Goal: Transaction & Acquisition: Book appointment/travel/reservation

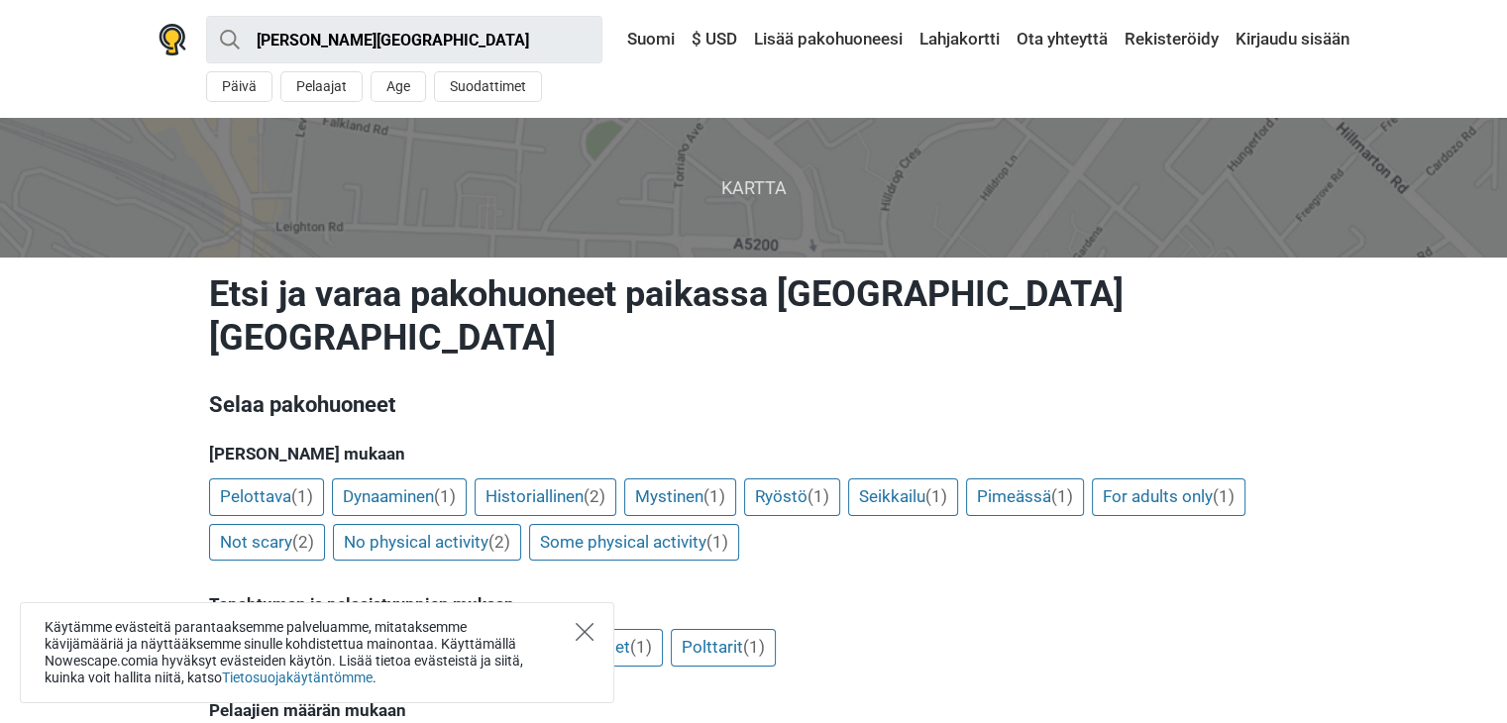
click at [583, 636] on icon "Close" at bounding box center [584, 632] width 18 height 18
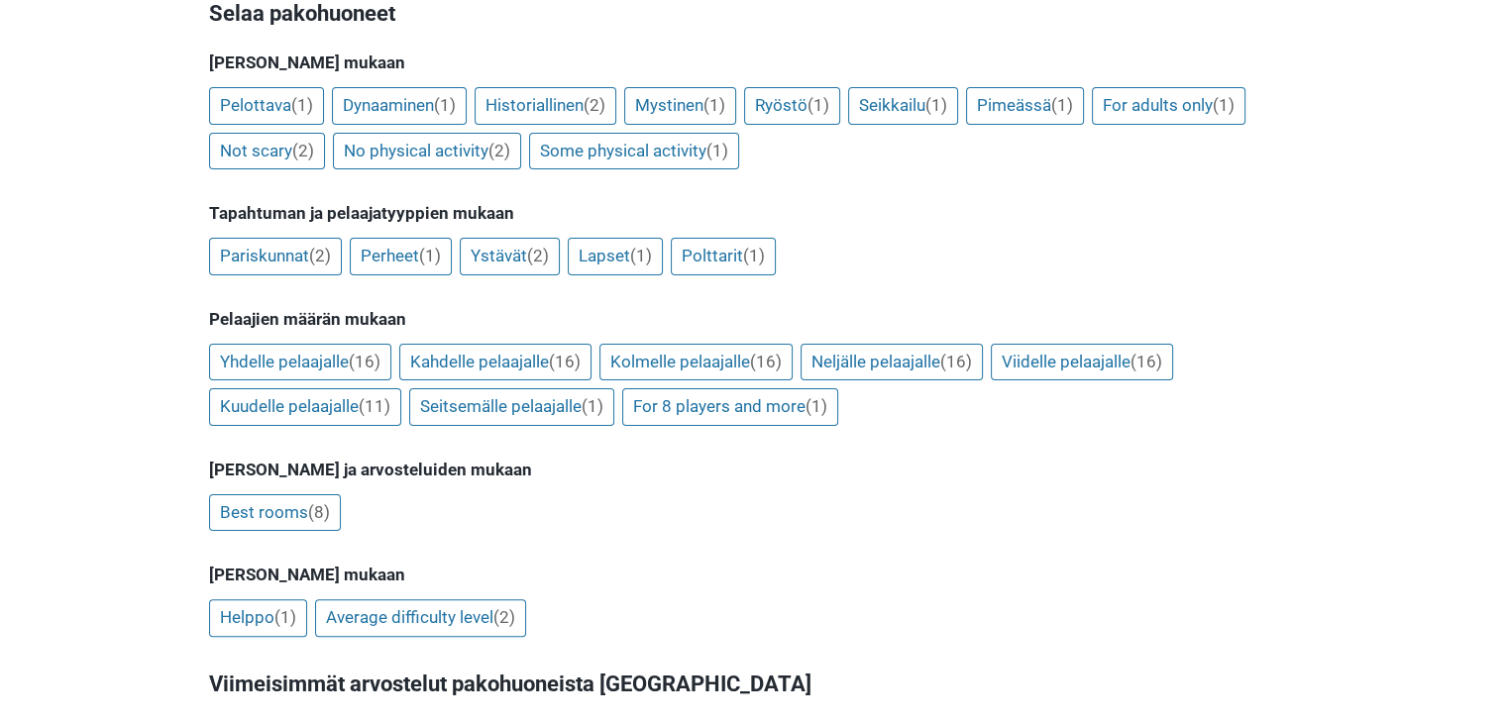
scroll to position [392, 0]
click at [540, 343] on link "Kahdelle pelaajalle (16)" at bounding box center [495, 362] width 192 height 38
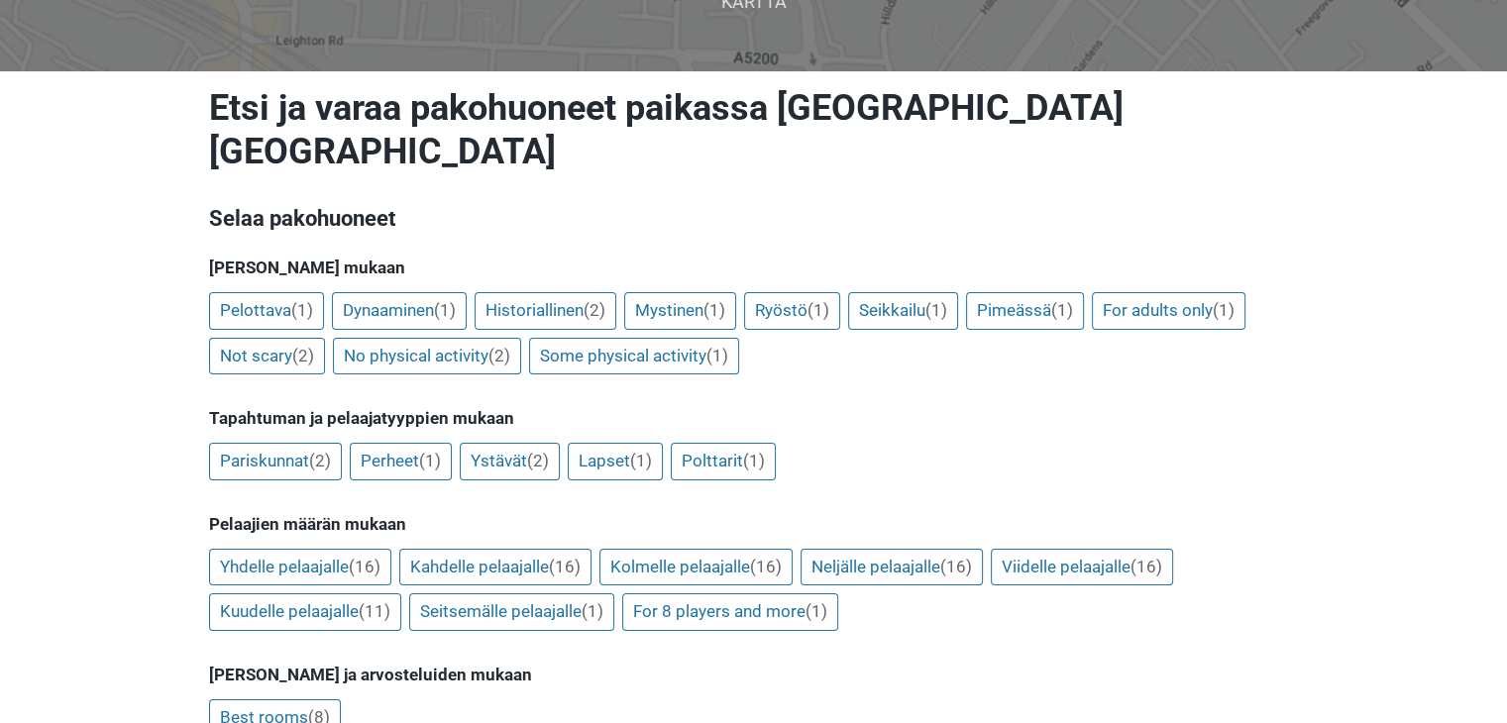
scroll to position [186, 0]
click at [282, 443] on link "Pariskunnat (2)" at bounding box center [275, 462] width 133 height 38
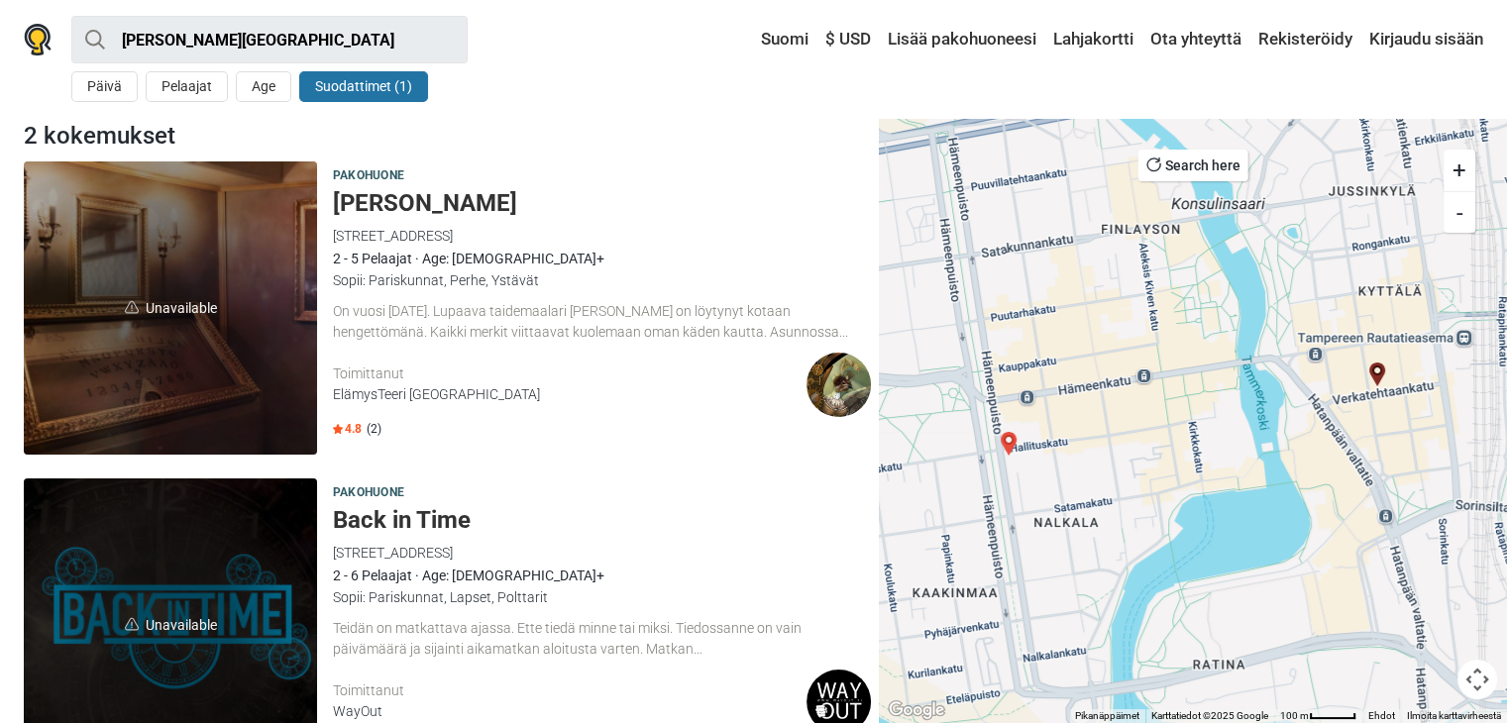
click at [363, 429] on div "4.8 (2)" at bounding box center [602, 429] width 538 height 17
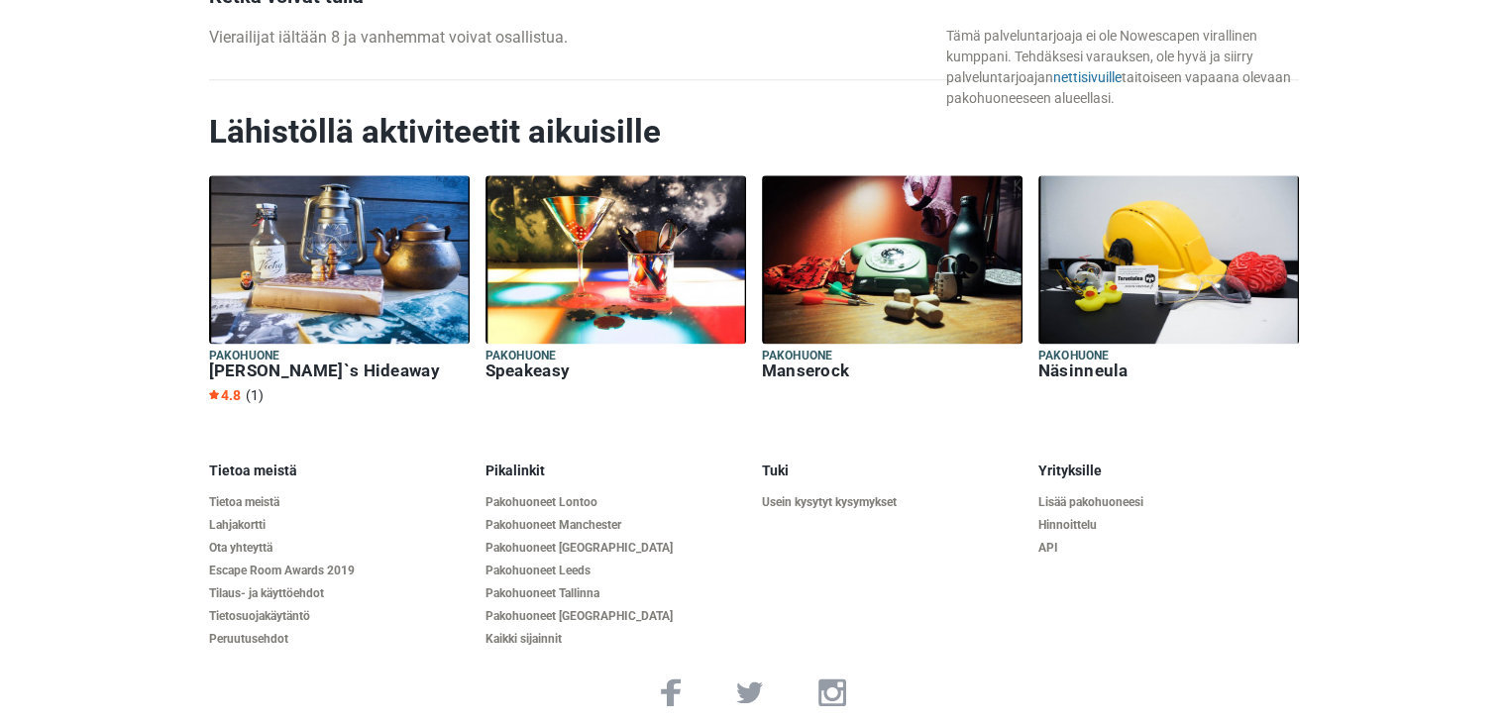
scroll to position [2583, 0]
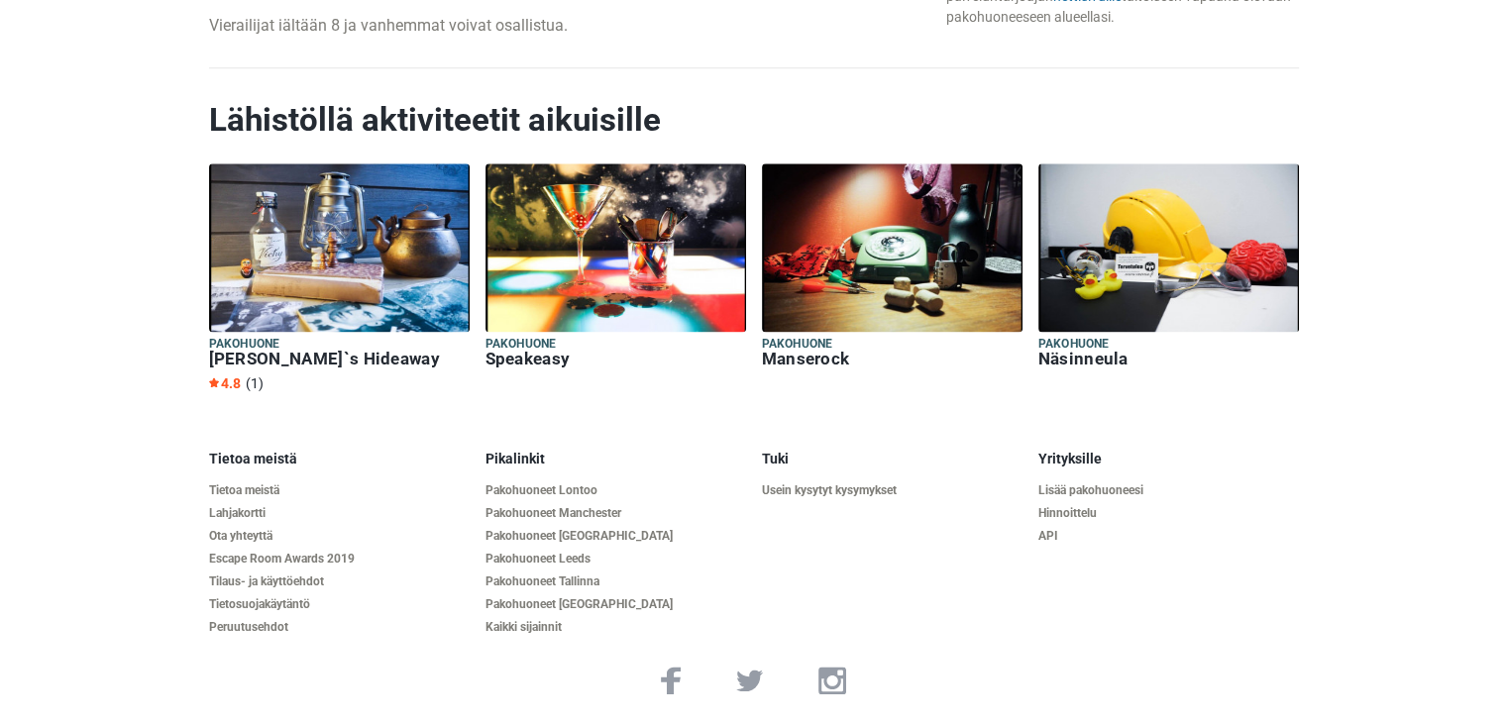
click at [1129, 279] on img at bounding box center [1168, 247] width 261 height 168
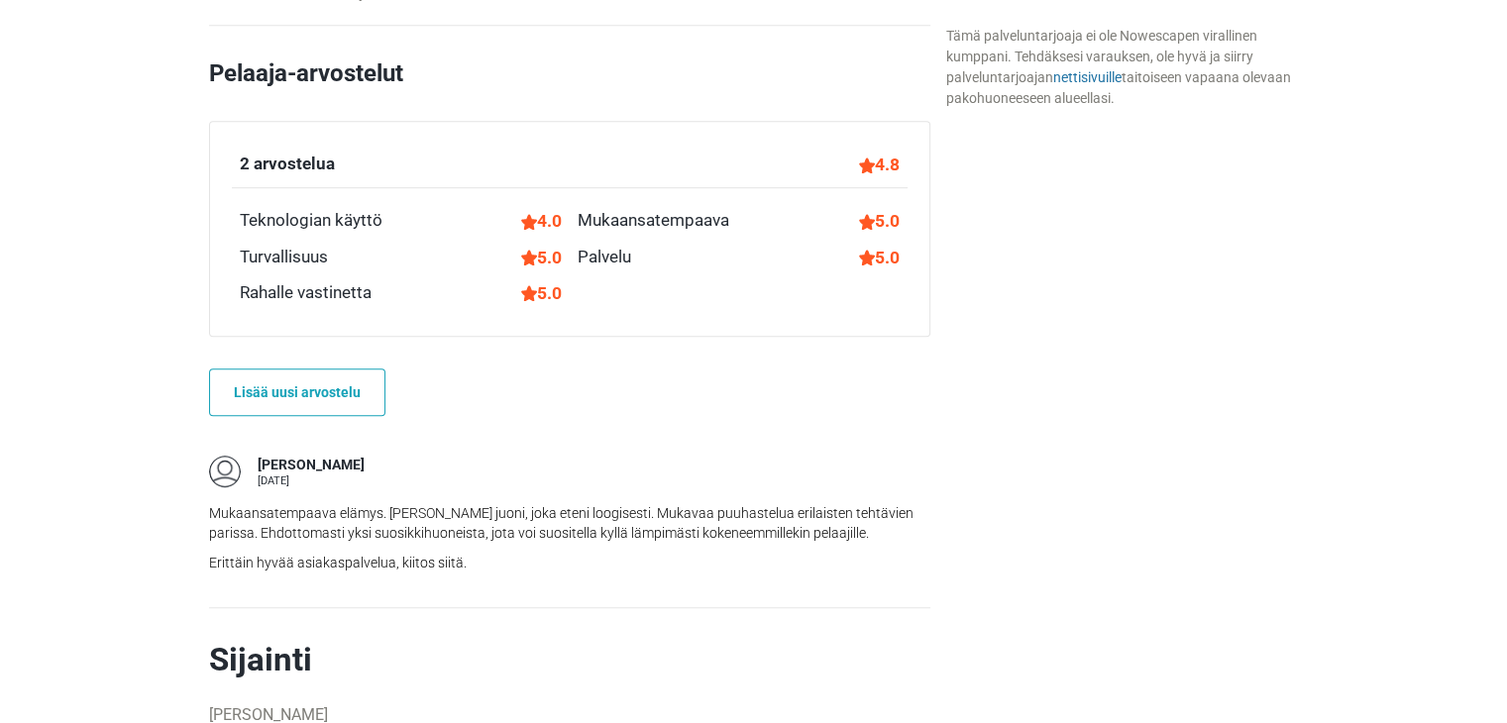
scroll to position [1212, 0]
click at [1070, 73] on link "nettisivuille" at bounding box center [1086, 77] width 68 height 16
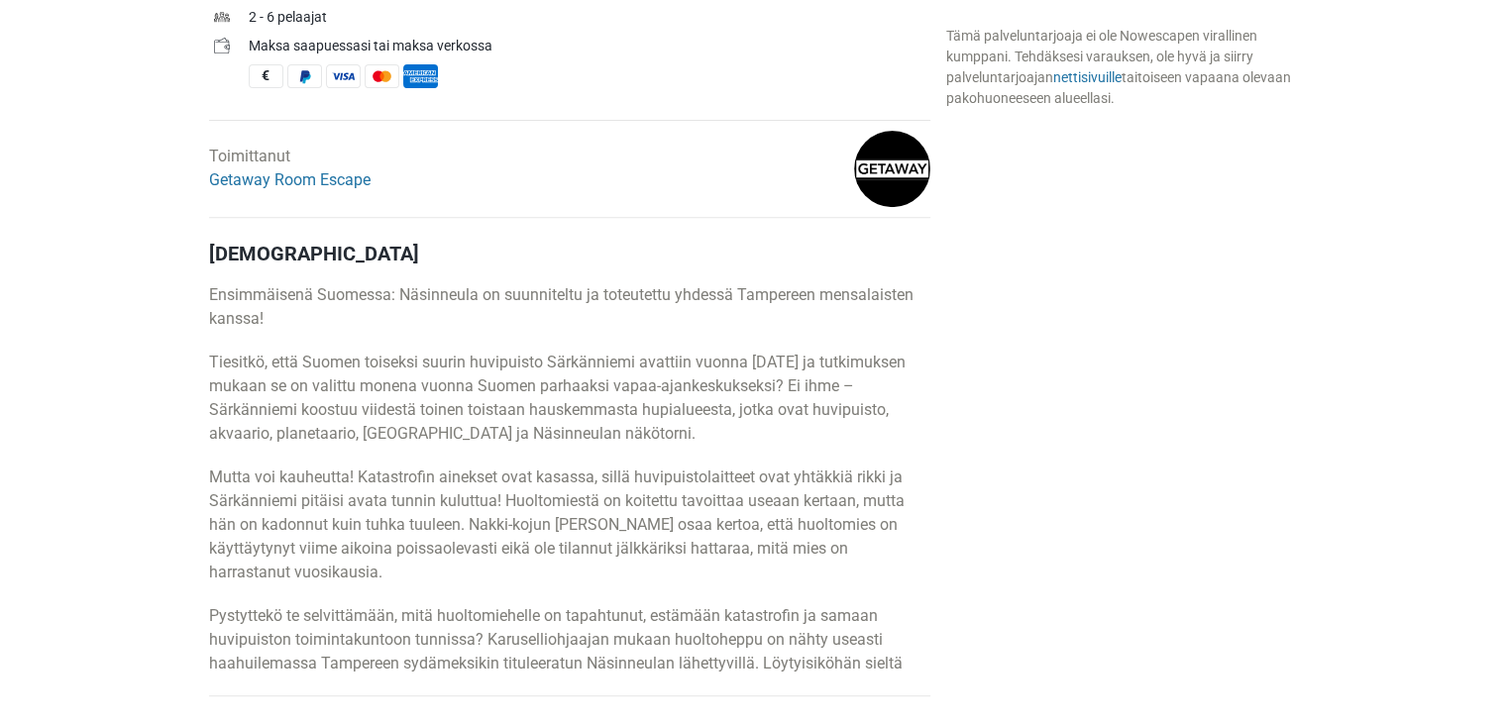
scroll to position [729, 0]
